Goal: Find specific page/section: Find specific page/section

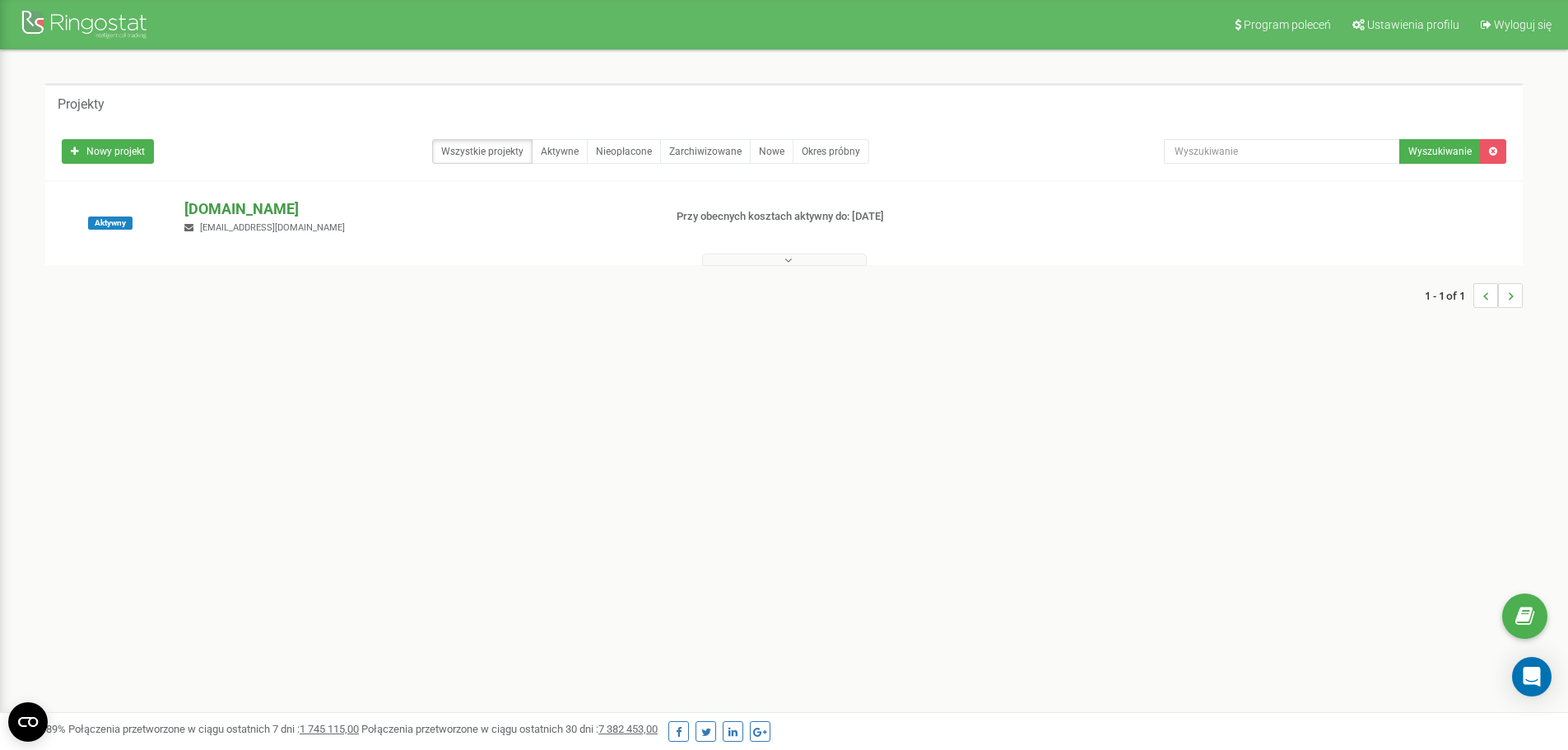
click at [214, 214] on p "[DOMAIN_NAME]" at bounding box center [416, 210] width 465 height 22
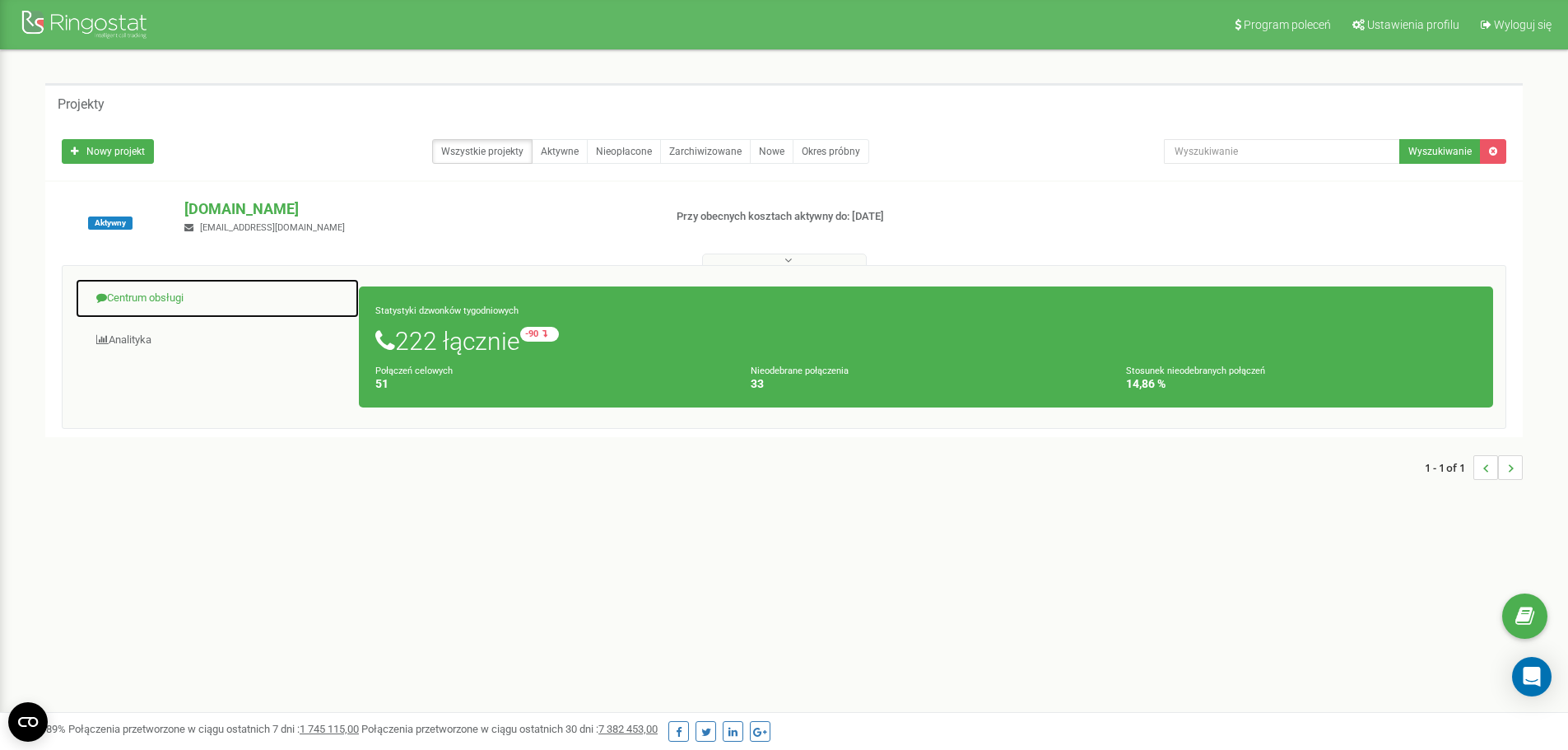
click at [167, 301] on link "Centrum obsługi" at bounding box center [217, 298] width 284 height 40
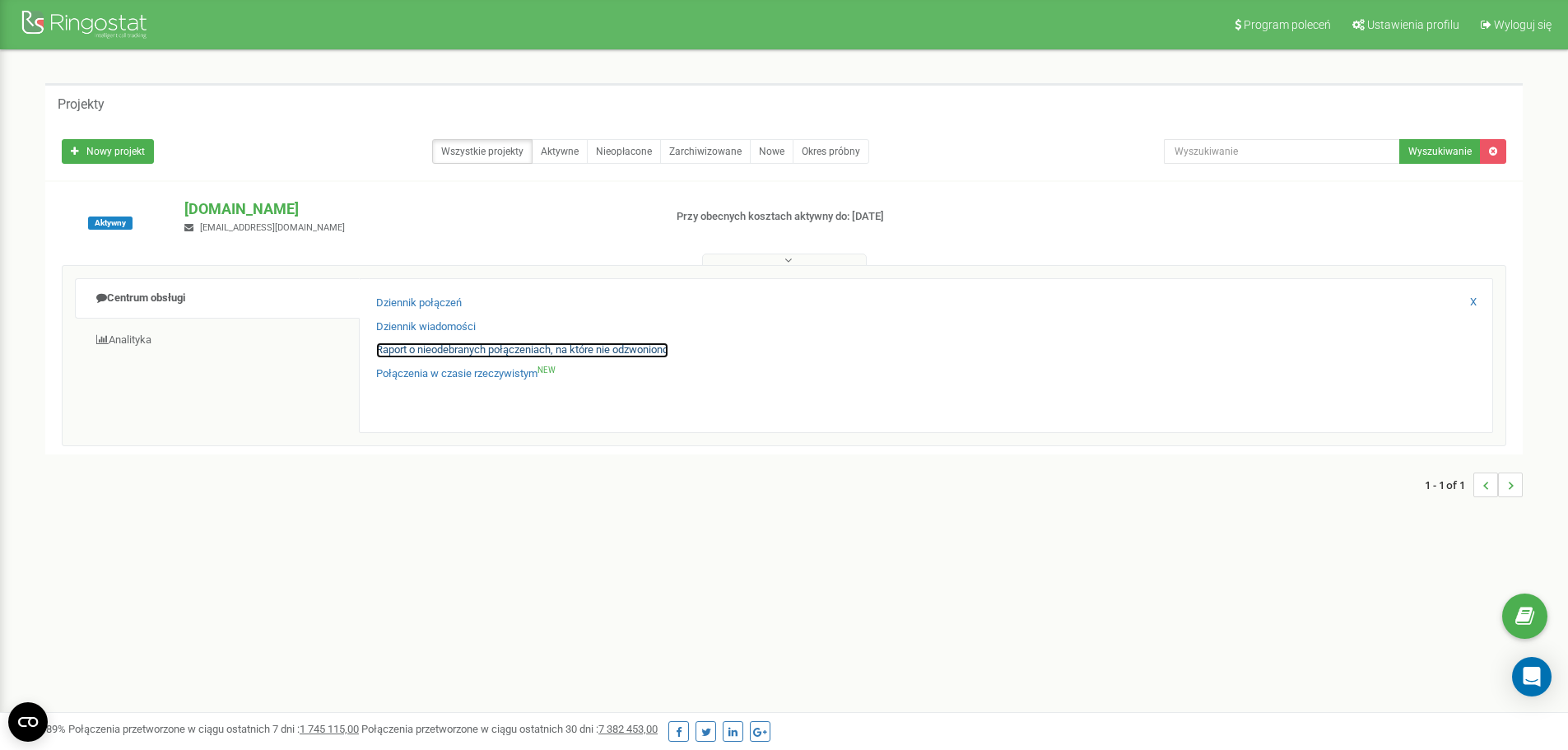
click at [392, 352] on link "Raport o nieodebranych połączeniach, na które nie odzwoniono" at bounding box center [522, 350] width 292 height 16
click at [604, 345] on link "Raport o nieodebranych połączeniach, na które nie odzwoniono" at bounding box center [522, 350] width 292 height 16
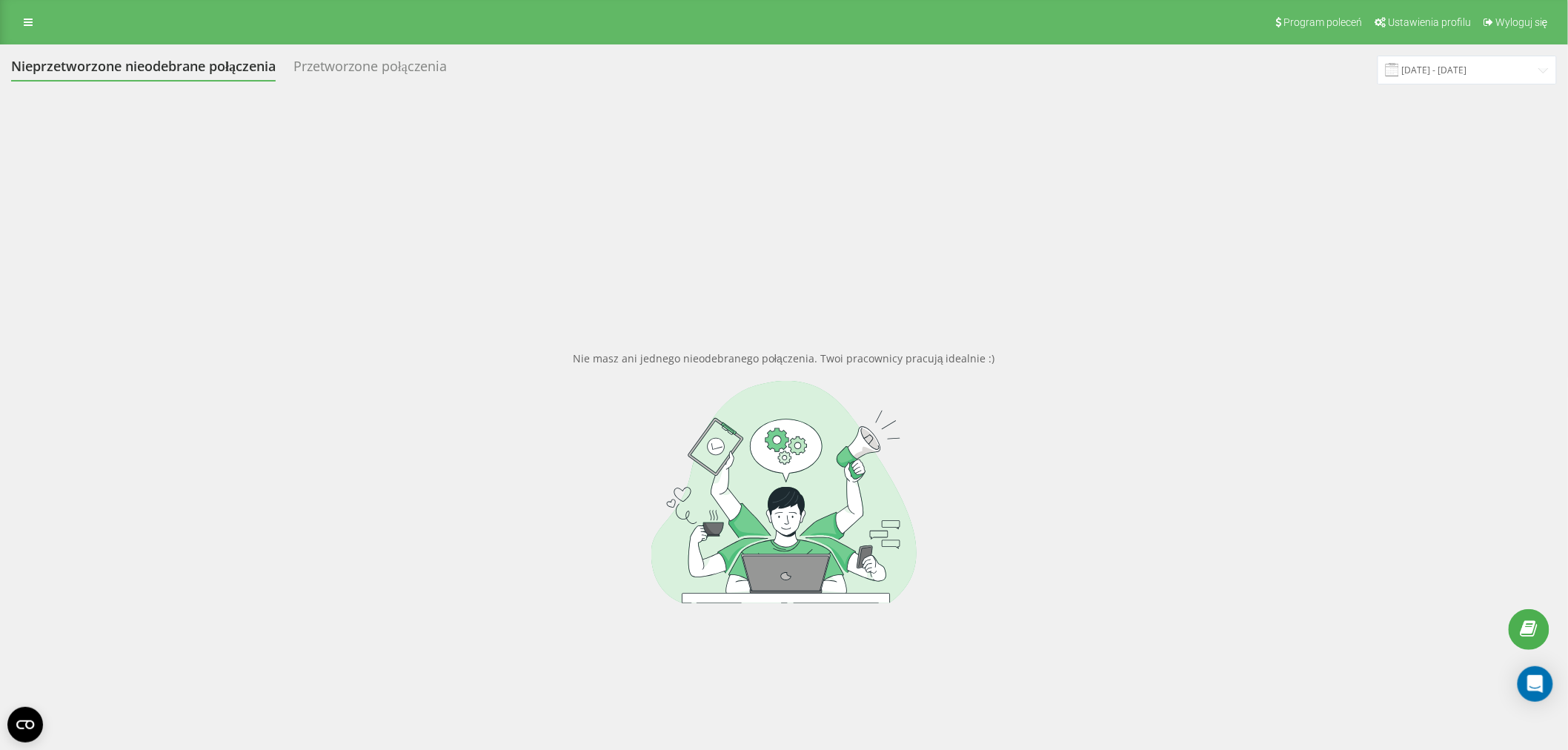
click at [376, 73] on div "Przetworzone połączenia" at bounding box center [370, 70] width 153 height 23
